Goal: Check status: Check status

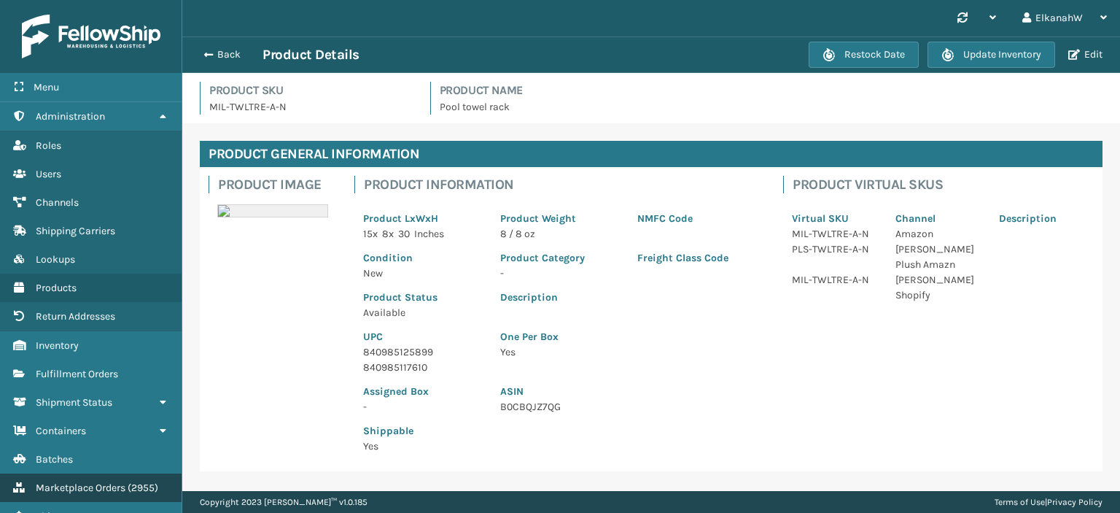
click at [84, 481] on span "Marketplace Orders" at bounding box center [81, 487] width 90 height 12
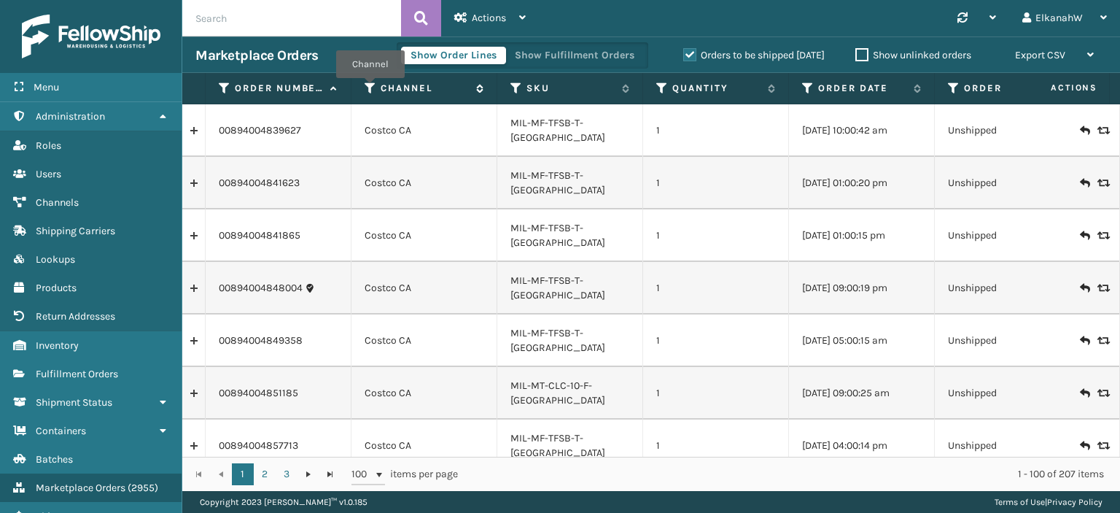
click at [370, 88] on icon at bounding box center [371, 88] width 12 height 13
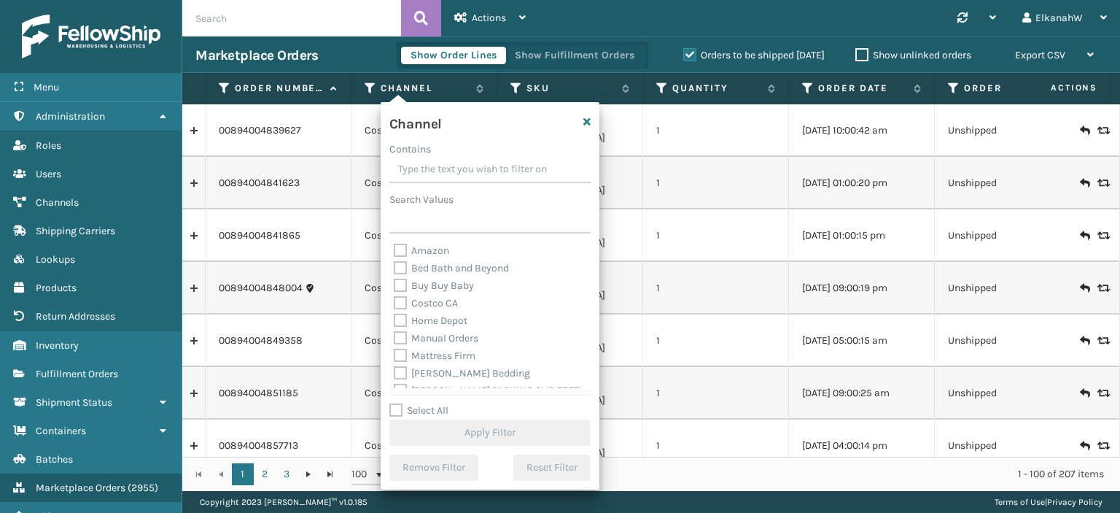
click at [405, 249] on label "Amazon" at bounding box center [421, 250] width 55 height 12
click at [395, 249] on input "Amazon" at bounding box center [394, 246] width 1 height 9
checkbox input "true"
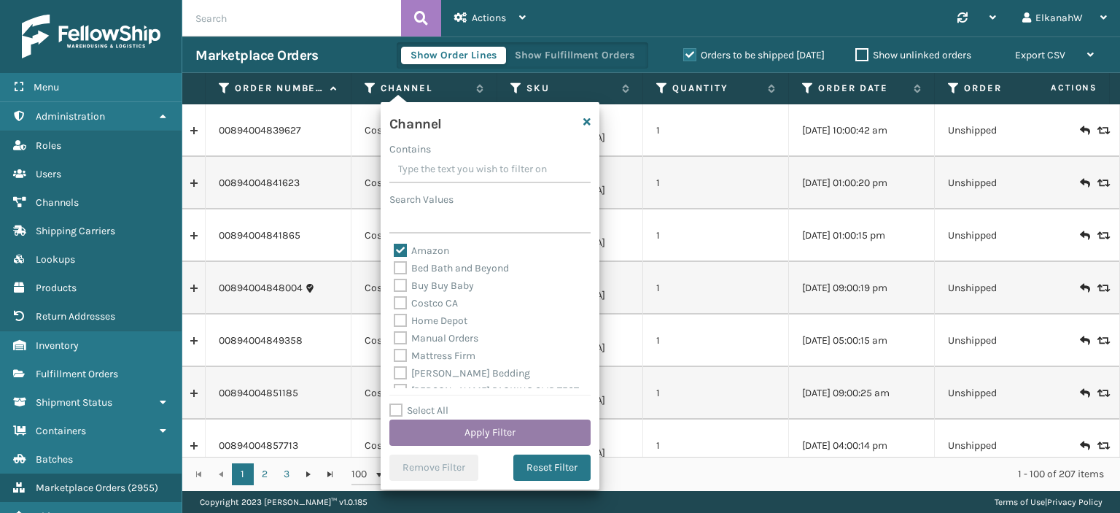
click at [505, 430] on button "Apply Filter" at bounding box center [489, 432] width 201 height 26
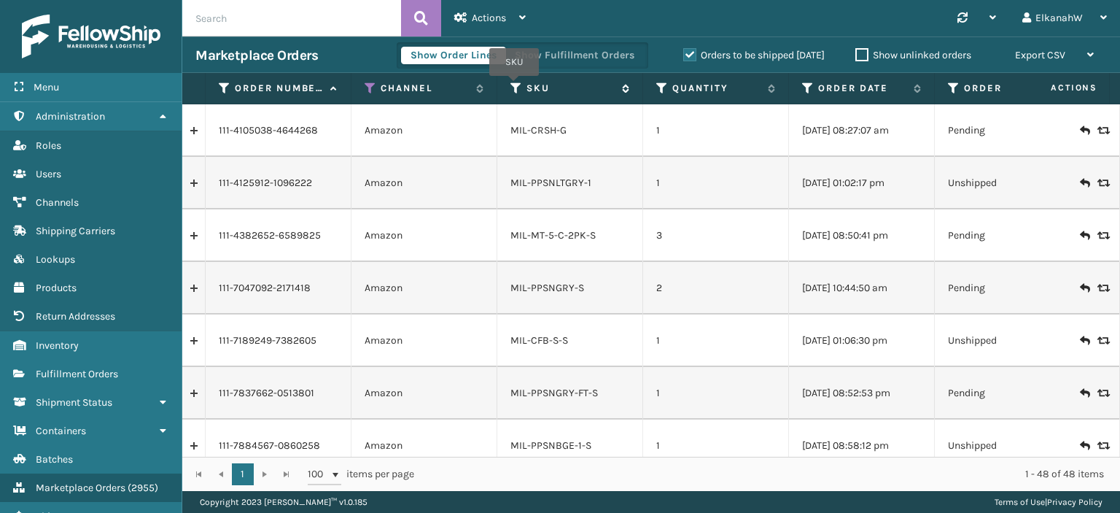
click at [514, 86] on icon at bounding box center [516, 88] width 12 height 13
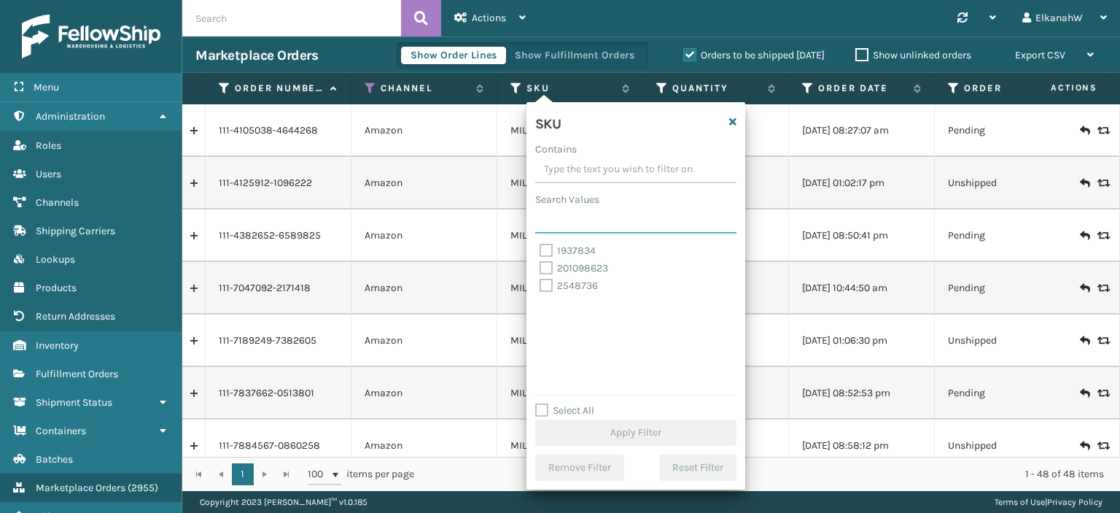
click at [556, 227] on input "Search Values" at bounding box center [635, 220] width 201 height 26
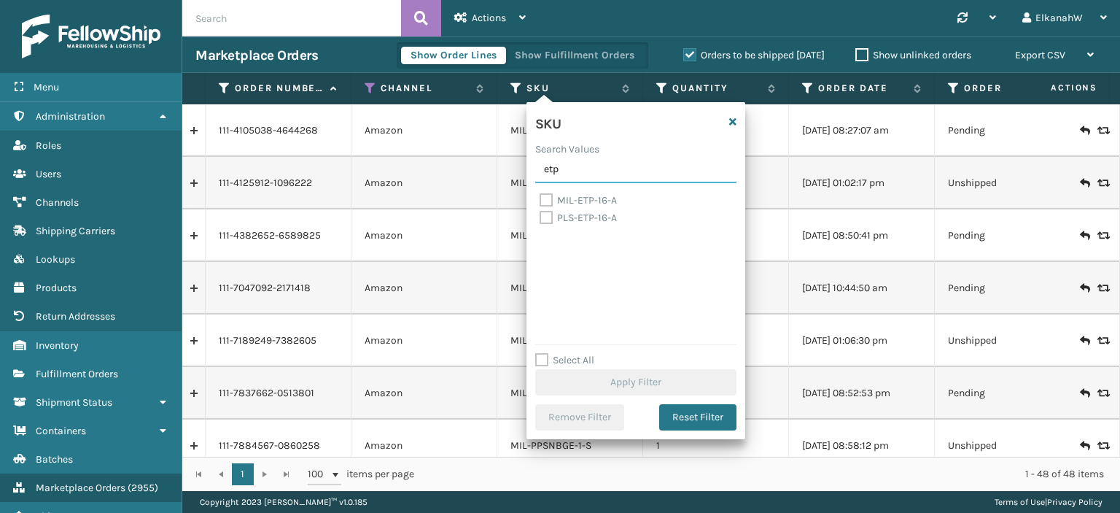
type input "etp"
click at [545, 200] on label "MIL-ETP-16-A" at bounding box center [578, 200] width 77 height 12
click at [540, 200] on input "MIL-ETP-16-A" at bounding box center [540, 196] width 1 height 9
checkbox input "true"
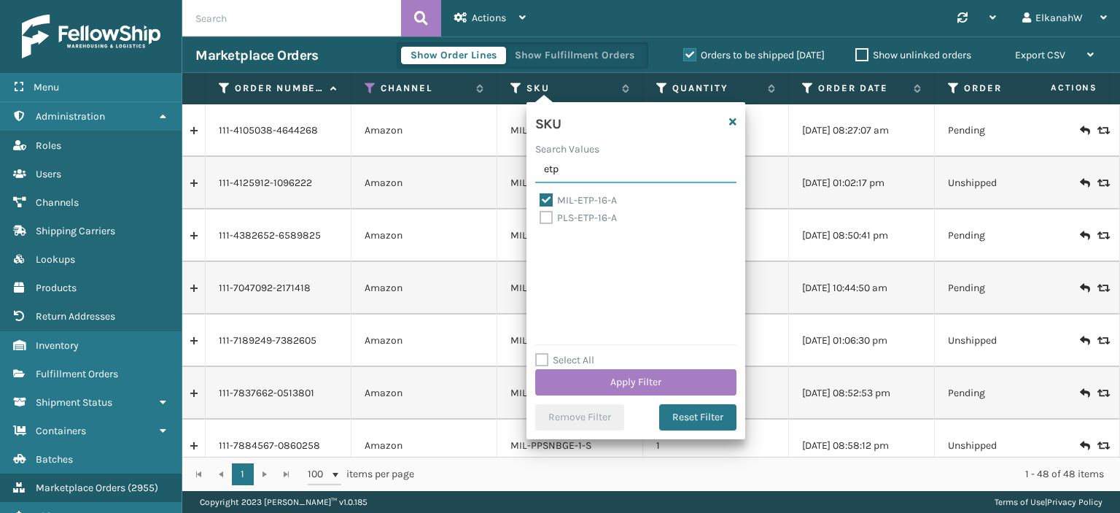
click at [578, 169] on input "etp" at bounding box center [635, 170] width 201 height 26
type input "swm223"
click at [545, 214] on label "MIL-SWM223-A" at bounding box center [584, 217] width 89 height 12
click at [540, 214] on input "MIL-SWM223-A" at bounding box center [540, 213] width 1 height 9
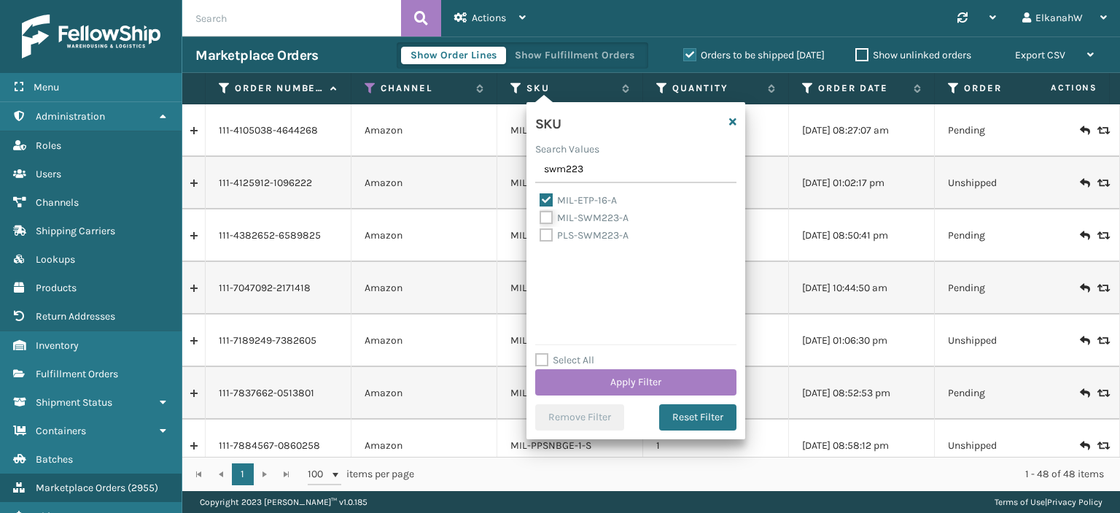
checkbox input "true"
click at [563, 171] on input "swm223" at bounding box center [635, 170] width 201 height 26
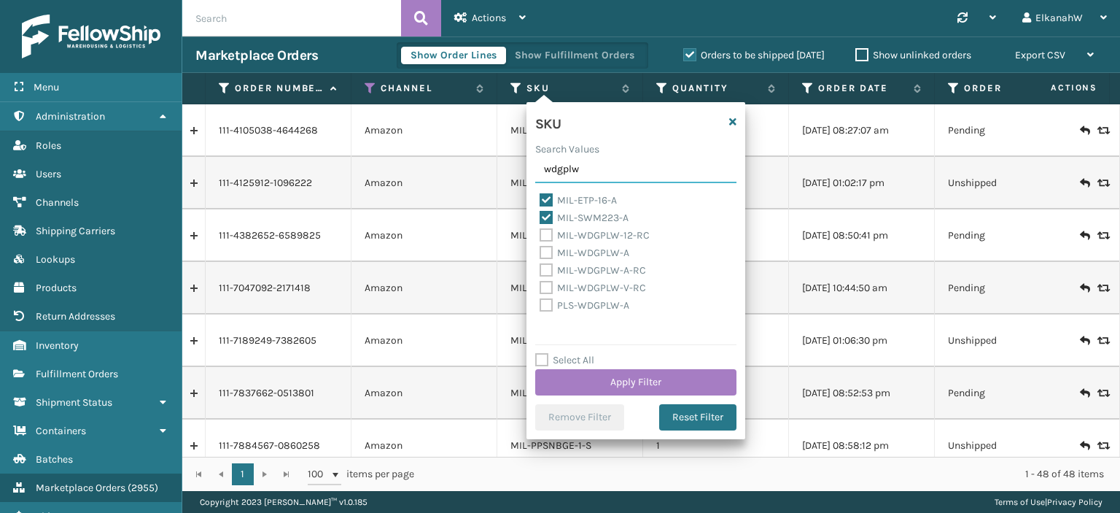
type input "wdgplw"
click at [544, 252] on label "MIL-WDGPLW-A" at bounding box center [585, 252] width 90 height 12
click at [540, 252] on input "MIL-WDGPLW-A" at bounding box center [540, 248] width 1 height 9
checkbox input "true"
click at [548, 174] on input "wdgplw" at bounding box center [635, 170] width 201 height 26
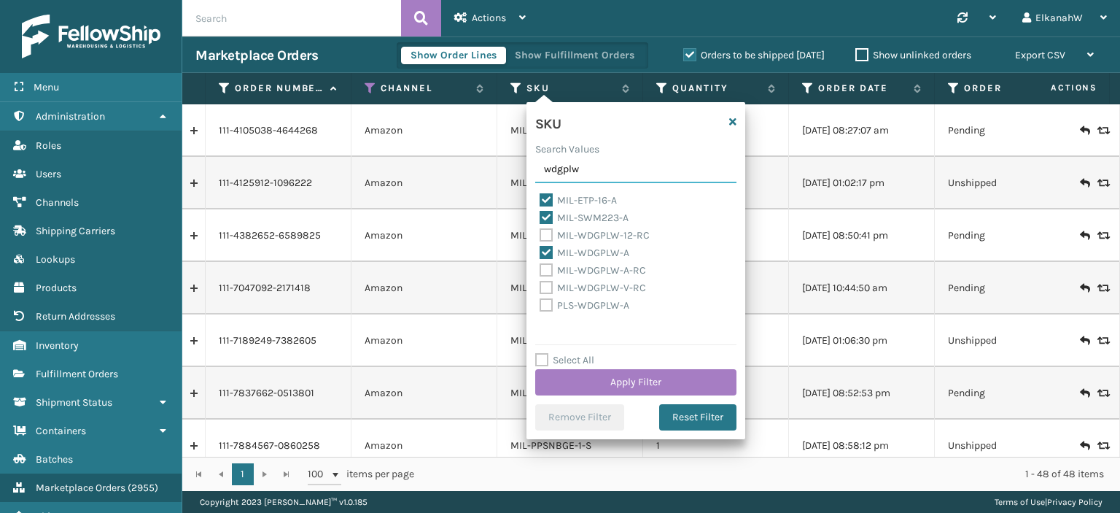
click at [548, 174] on input "wdgplw" at bounding box center [635, 170] width 201 height 26
type input "twltre"
click at [547, 250] on label "MIL-TWLTRE-A-N" at bounding box center [587, 252] width 95 height 12
click at [540, 250] on input "MIL-TWLTRE-A-N" at bounding box center [540, 248] width 1 height 9
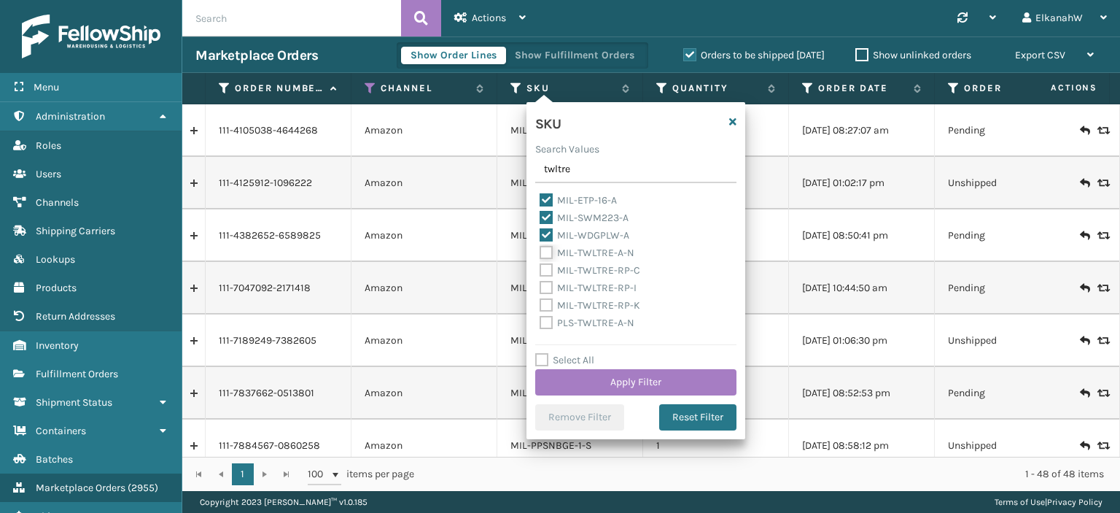
checkbox input "true"
click at [548, 174] on input "twltre" at bounding box center [635, 170] width 201 height 26
type input "tble"
click at [547, 273] on label "MIL-TBLE-BK-S" at bounding box center [583, 270] width 87 height 12
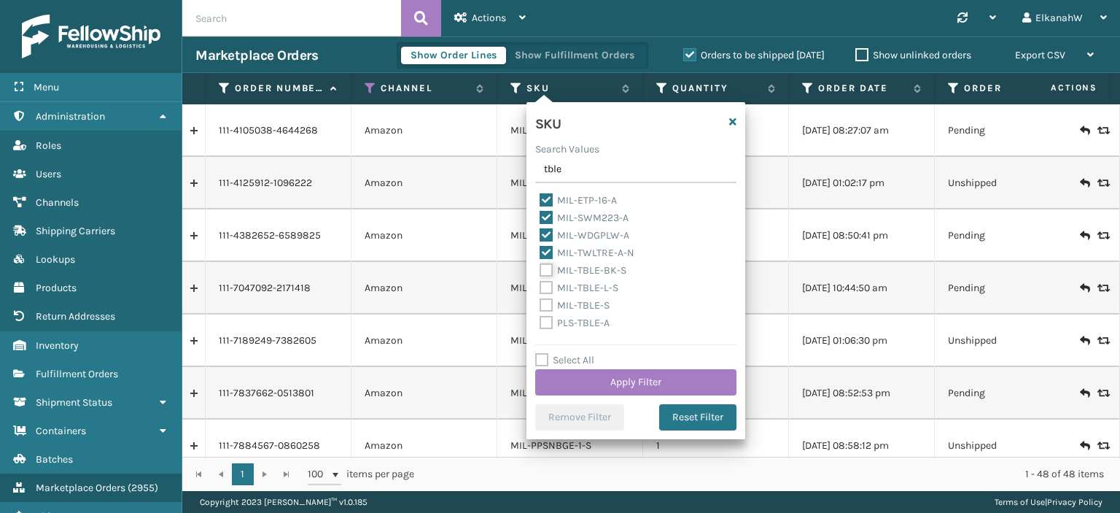
click at [540, 271] on input "MIL-TBLE-BK-S" at bounding box center [540, 266] width 1 height 9
checkbox input "true"
click at [547, 307] on label "MIL-TBLE-S" at bounding box center [575, 305] width 70 height 12
click at [540, 306] on input "MIL-TBLE-S" at bounding box center [540, 301] width 1 height 9
checkbox input "true"
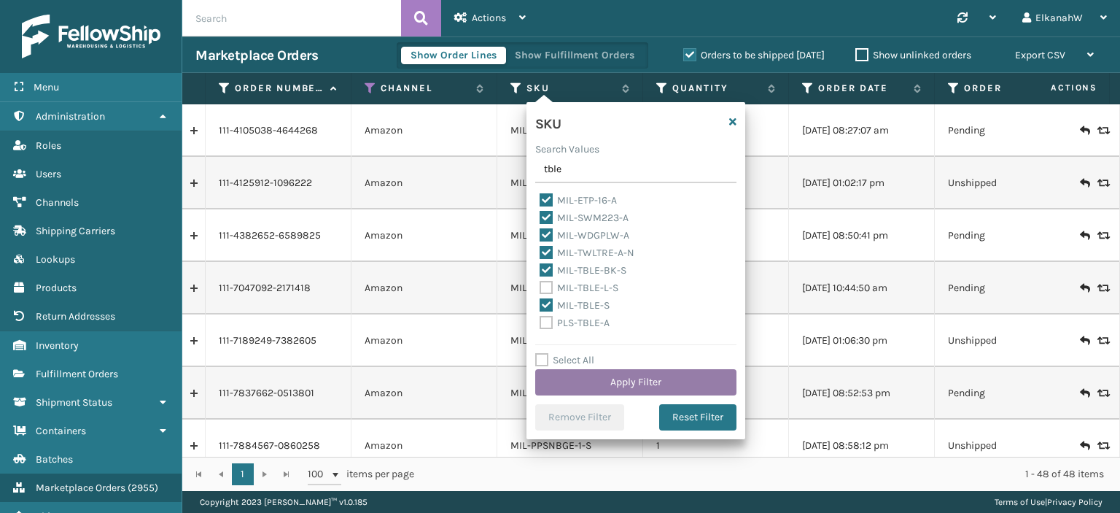
click at [624, 380] on button "Apply Filter" at bounding box center [635, 382] width 201 height 26
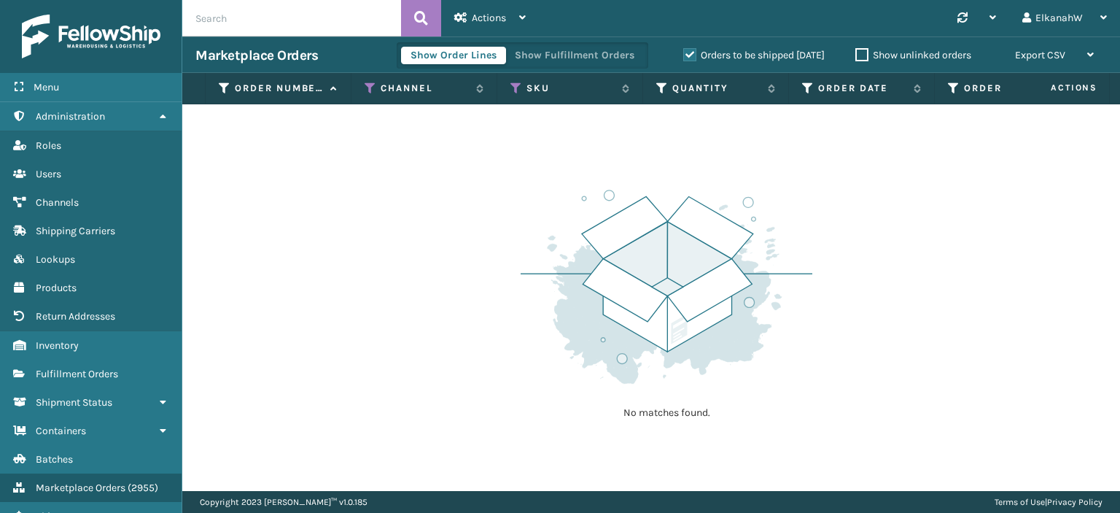
click at [683, 55] on label "Orders to be shipped [DATE]" at bounding box center [753, 55] width 141 height 12
click at [683, 55] on input "Orders to be shipped [DATE]" at bounding box center [683, 51] width 1 height 9
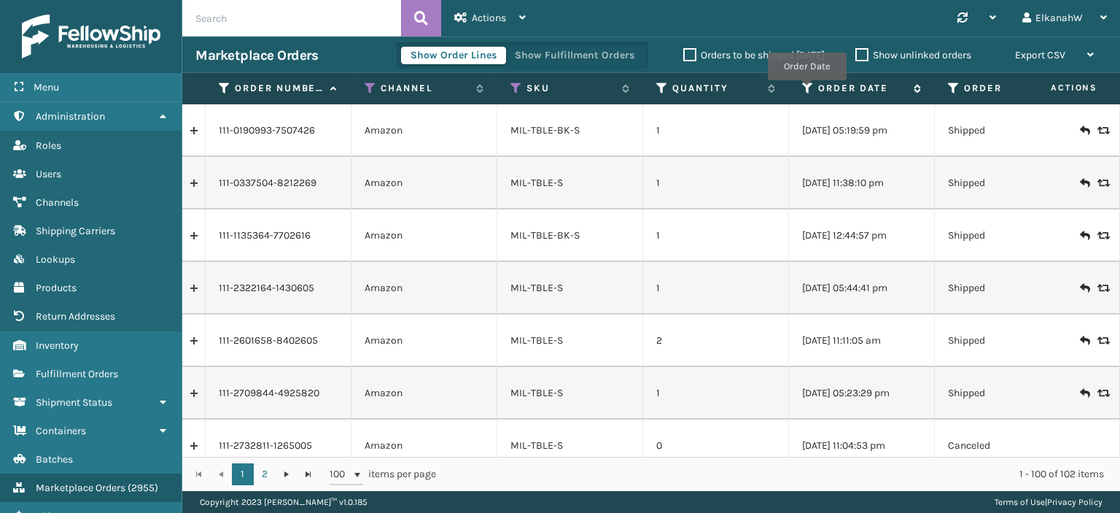
click at [807, 90] on icon at bounding box center [808, 88] width 12 height 13
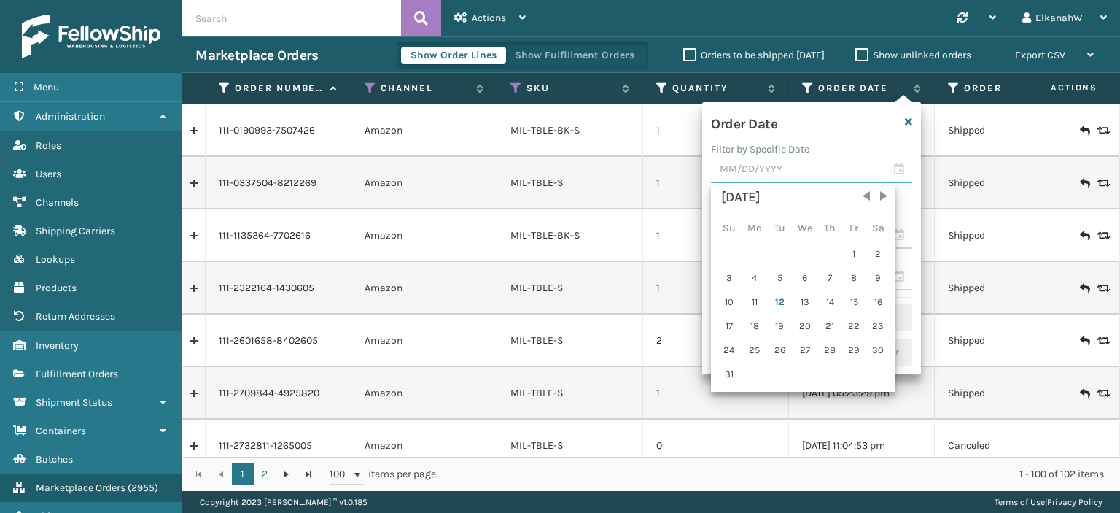
click at [901, 168] on input "text" at bounding box center [811, 170] width 201 height 26
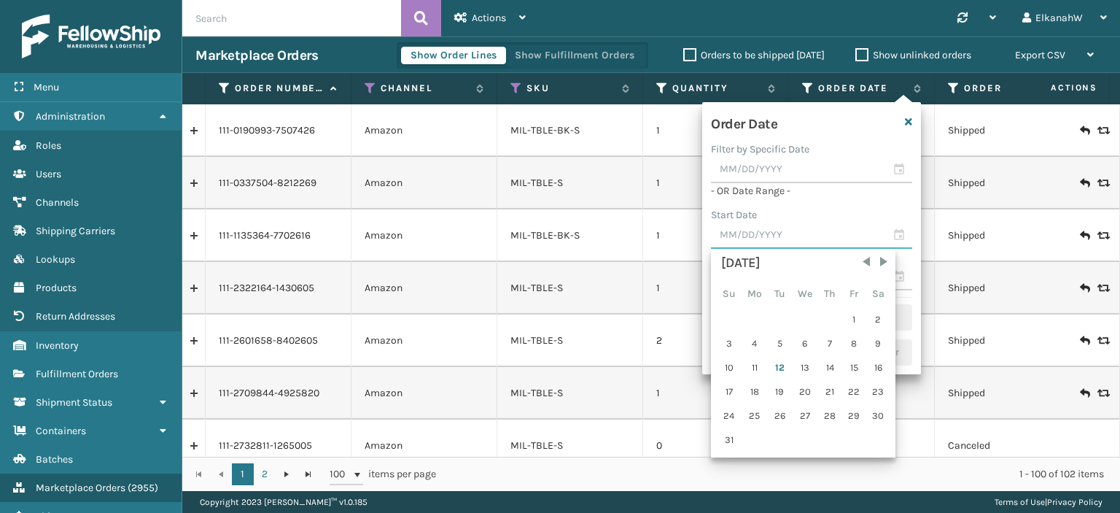
click at [900, 234] on input "text" at bounding box center [811, 235] width 201 height 26
click at [749, 364] on div "11" at bounding box center [754, 368] width 24 height 22
type input "[DATE]"
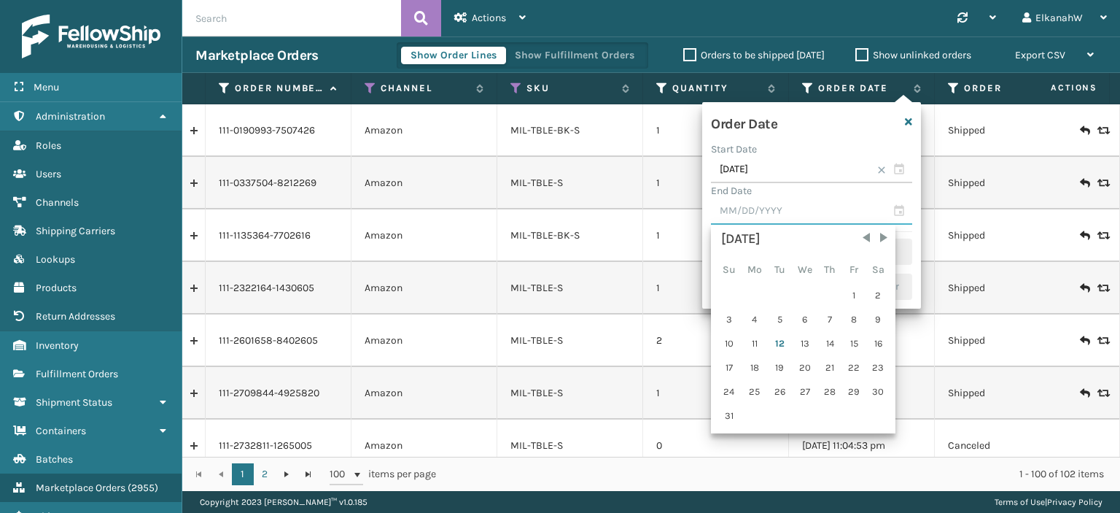
click at [896, 208] on input "text" at bounding box center [811, 211] width 201 height 26
click at [807, 340] on div "13" at bounding box center [805, 344] width 24 height 22
type input "[DATE]"
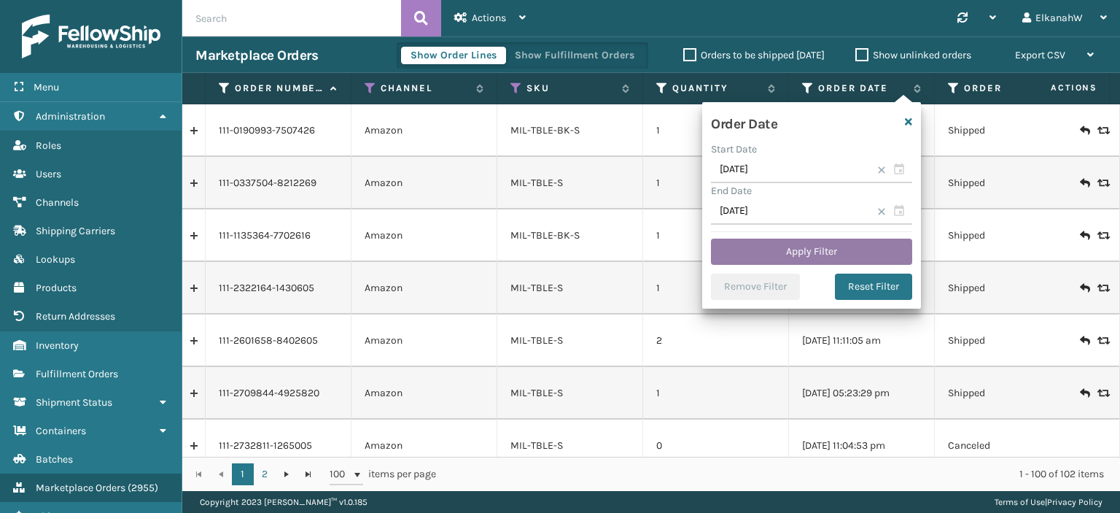
click at [812, 253] on button "Apply Filter" at bounding box center [811, 251] width 201 height 26
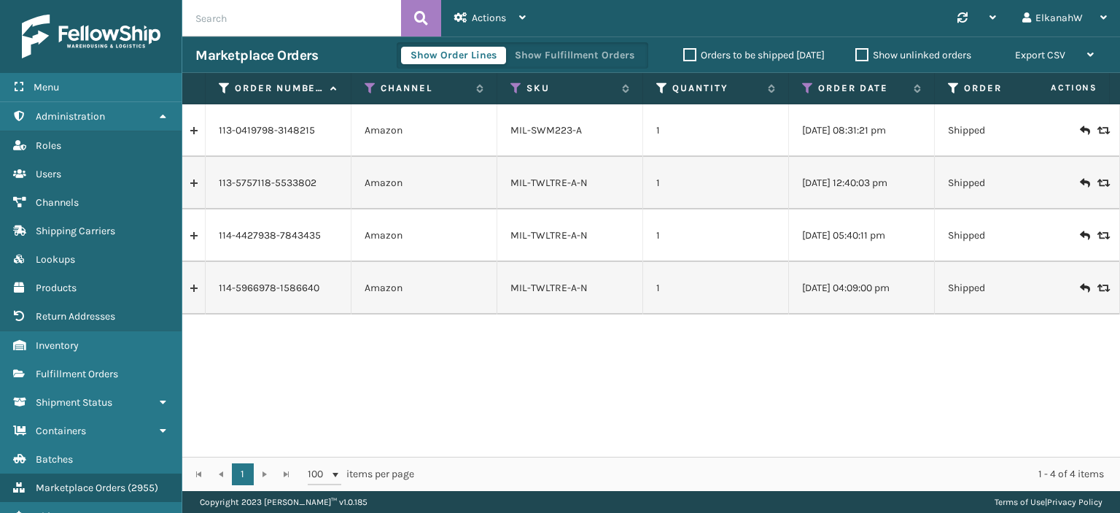
click at [194, 285] on link at bounding box center [193, 287] width 23 height 23
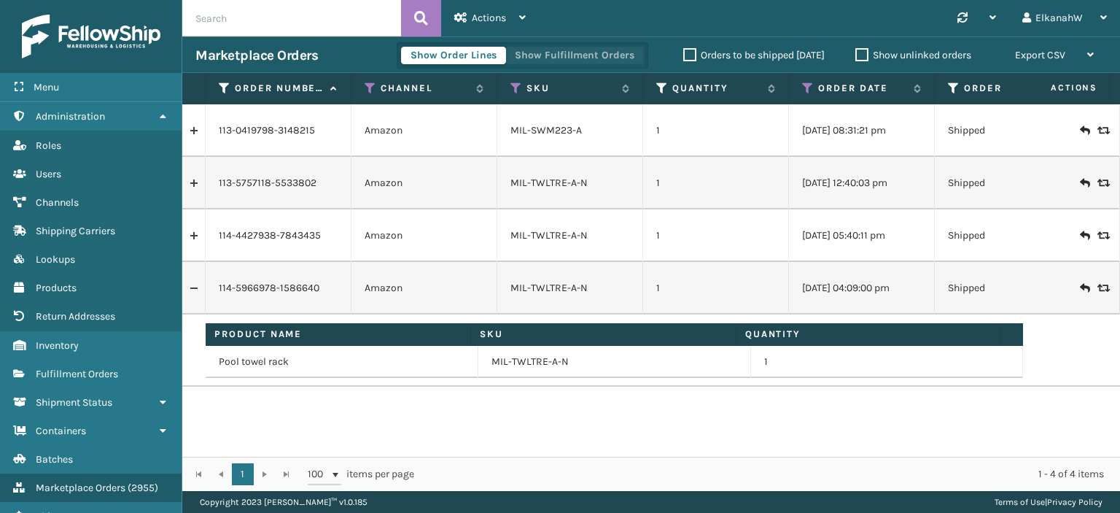
click at [542, 57] on button "Show Fulfillment Orders" at bounding box center [574, 56] width 139 height 18
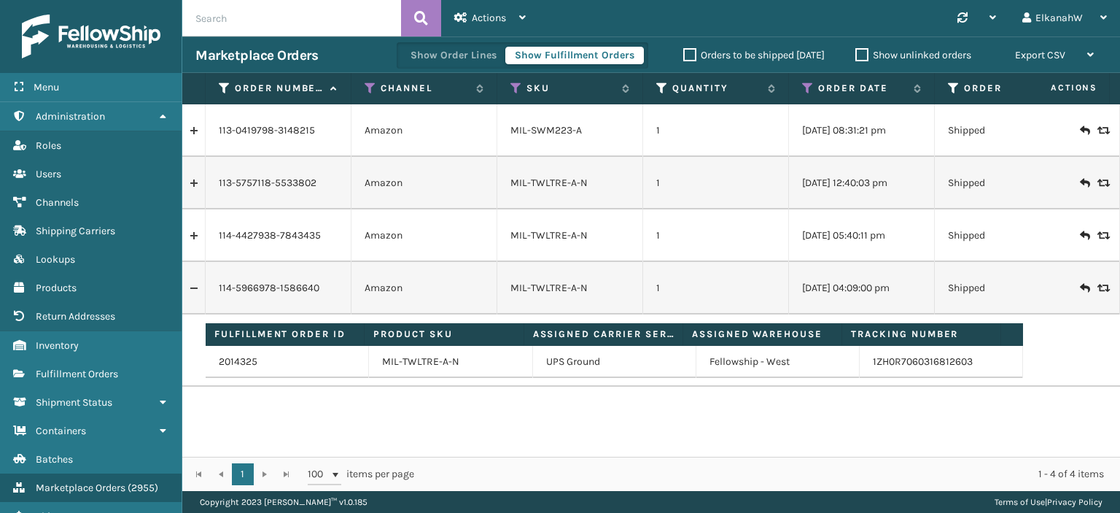
click at [195, 238] on link at bounding box center [193, 235] width 23 height 23
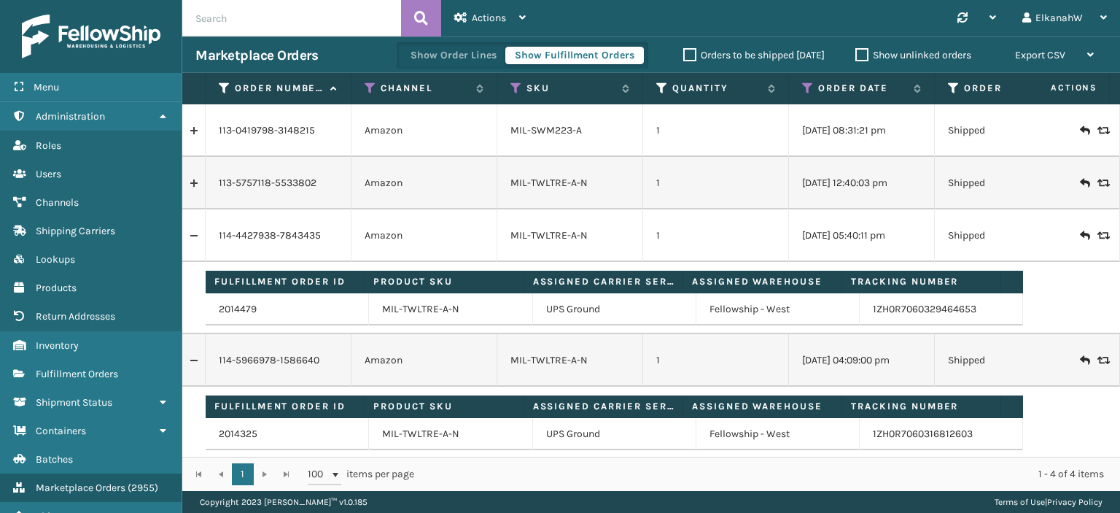
click at [195, 183] on link at bounding box center [193, 182] width 23 height 23
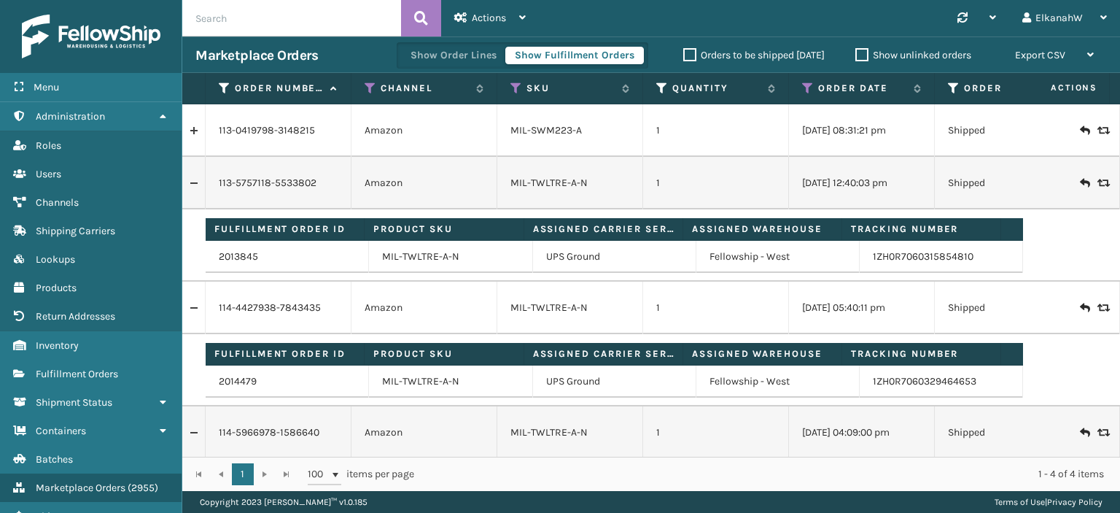
click at [198, 131] on link at bounding box center [193, 130] width 23 height 23
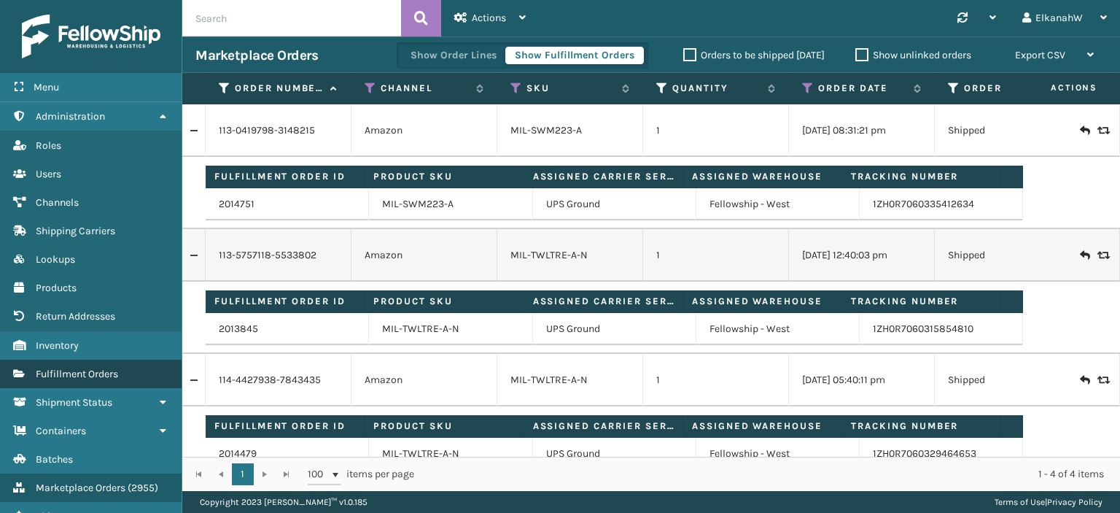
click at [67, 375] on span "Fulfillment Orders" at bounding box center [77, 374] width 82 height 12
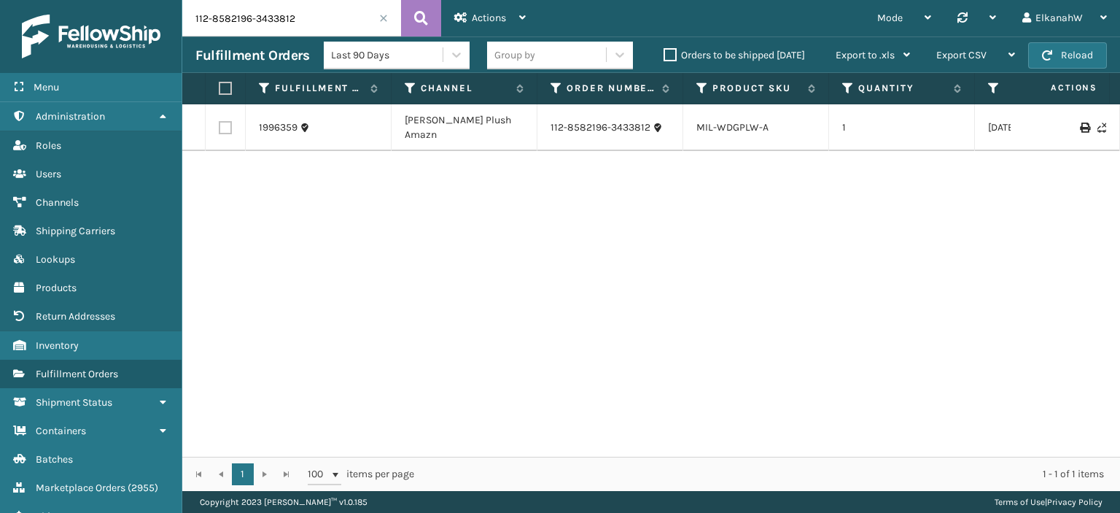
click at [382, 15] on span at bounding box center [383, 18] width 9 height 9
